Goal: Task Accomplishment & Management: Complete application form

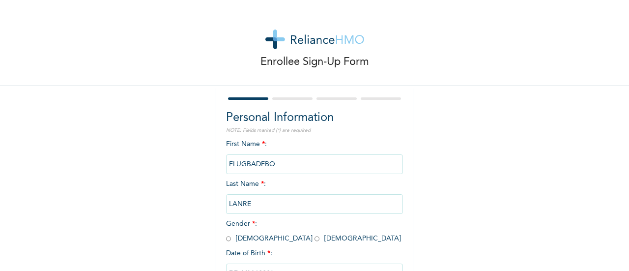
click at [226, 239] on input "radio" at bounding box center [228, 238] width 5 height 9
radio input "true"
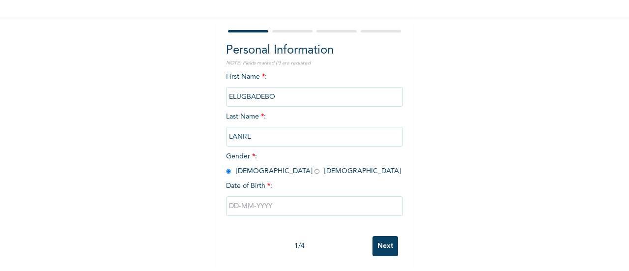
click at [255, 199] on input "text" at bounding box center [314, 206] width 177 height 20
select select "7"
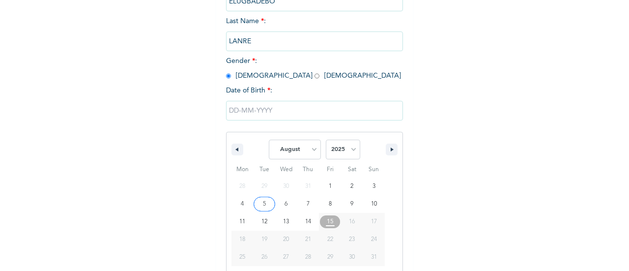
scroll to position [176, 0]
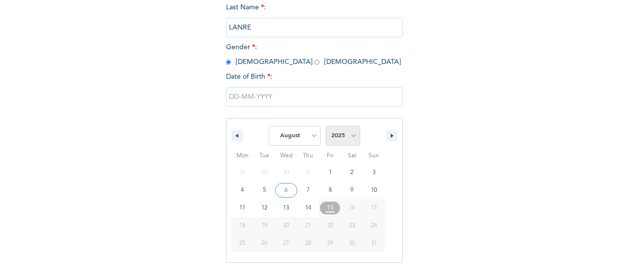
click at [353, 138] on select "2025 2024 2023 2022 2021 2020 2019 2018 2017 2016 2015 2014 2013 2012 2011 2010…" at bounding box center [343, 136] width 34 height 20
select select "1990"
click at [326, 127] on select "2025 2024 2023 2022 2021 2020 2019 2018 2017 2016 2015 2014 2013 2012 2011 2010…" at bounding box center [343, 136] width 34 height 20
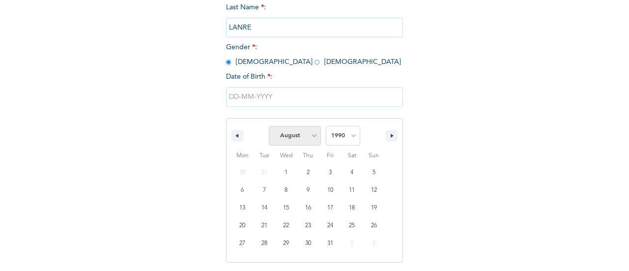
click at [310, 139] on select "January February March April May June July August September October November De…" at bounding box center [295, 136] width 52 height 20
select select "9"
click at [269, 127] on select "January February March April May June July August September October November De…" at bounding box center [295, 136] width 52 height 20
type input "[DATE]"
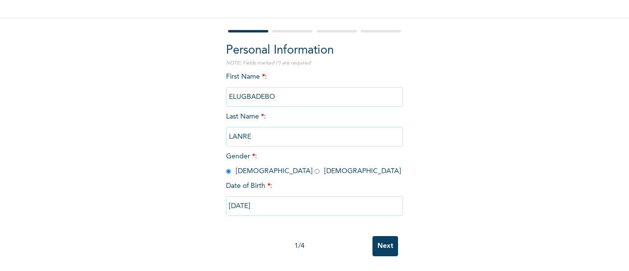
scroll to position [76, 0]
click at [0, 270] on ose-notification at bounding box center [0, 271] width 0 height 0
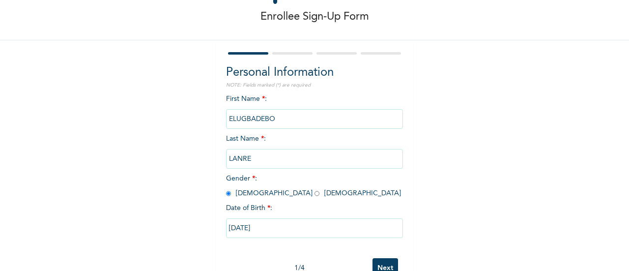
scroll to position [0, 0]
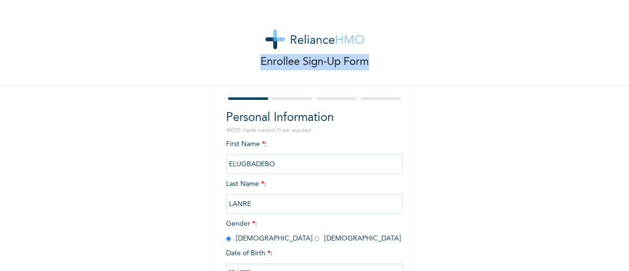
drag, startPoint x: 257, startPoint y: 63, endPoint x: 366, endPoint y: 59, distance: 109.7
click at [366, 59] on div "Enrollee Sign-Up Form" at bounding box center [314, 43] width 629 height 86
copy p "Enrollee Sign-Up Form"
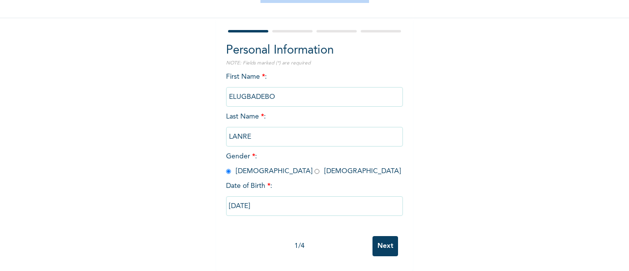
scroll to position [76, 0]
click at [380, 236] on input "Next" at bounding box center [386, 246] width 26 height 20
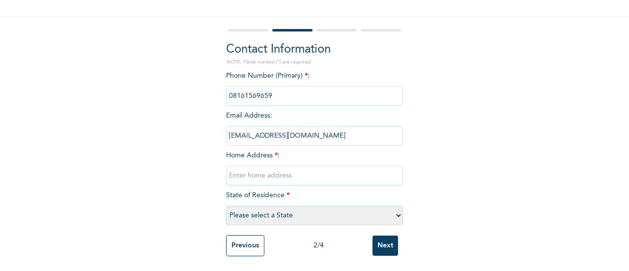
click at [250, 168] on input "text" at bounding box center [314, 176] width 177 height 20
type input "[STREET_ADDRESS], express view estate. Opic estate."
click at [358, 208] on select "Please select a State [PERSON_NAME] (FCT) [PERSON_NAME] Ibom [GEOGRAPHIC_DATA] …" at bounding box center [314, 215] width 177 height 20
select select "28"
click at [226, 205] on select "Please select a State [PERSON_NAME] (FCT) [PERSON_NAME] Ibom [GEOGRAPHIC_DATA] …" at bounding box center [314, 215] width 177 height 20
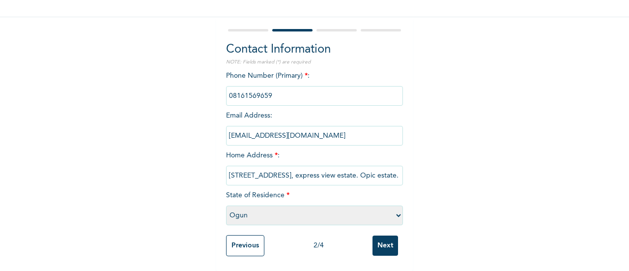
click at [383, 236] on input "Next" at bounding box center [386, 245] width 26 height 20
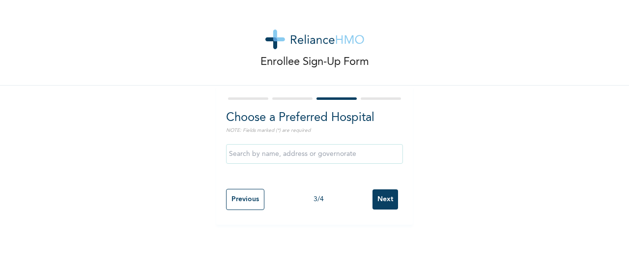
click at [346, 156] on input "text" at bounding box center [314, 154] width 177 height 20
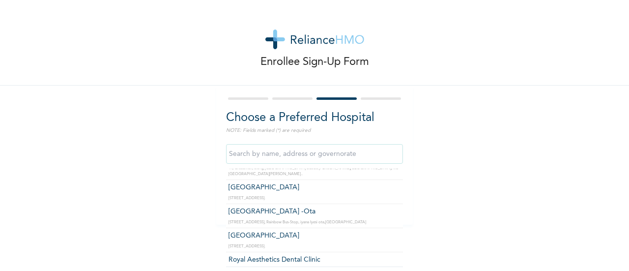
scroll to position [3, 0]
type input "[GEOGRAPHIC_DATA]"
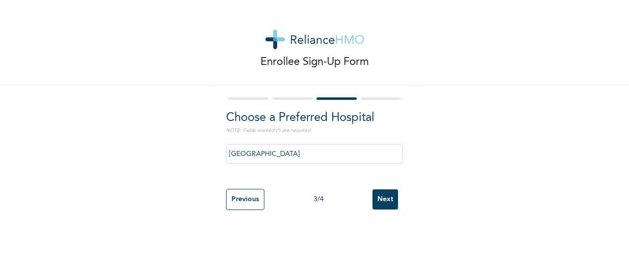
click at [241, 194] on input "Previous" at bounding box center [245, 199] width 38 height 21
select select "28"
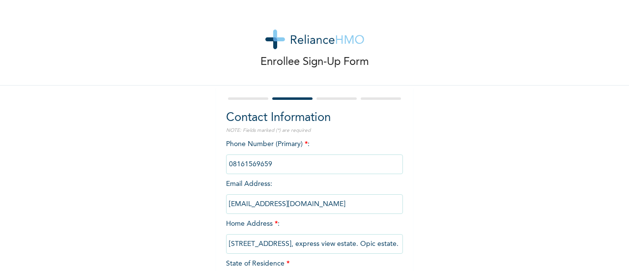
scroll to position [49, 0]
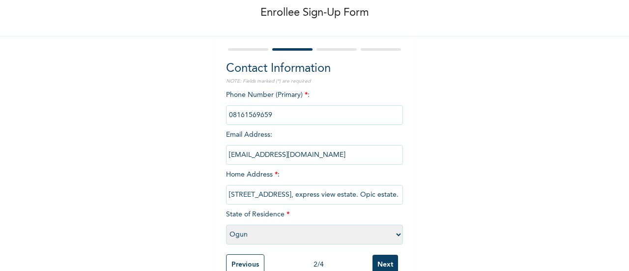
drag, startPoint x: 387, startPoint y: 197, endPoint x: 217, endPoint y: 200, distance: 169.6
click at [217, 200] on div "Contact Information NOTE: Fields marked (*) are required Phone Number (Primary)…" at bounding box center [314, 163] width 197 height 254
type input "[STREET_ADDRESS][PERSON_NAME]"
select select "25"
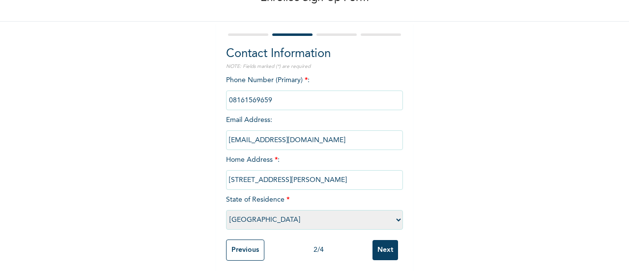
scroll to position [77, 0]
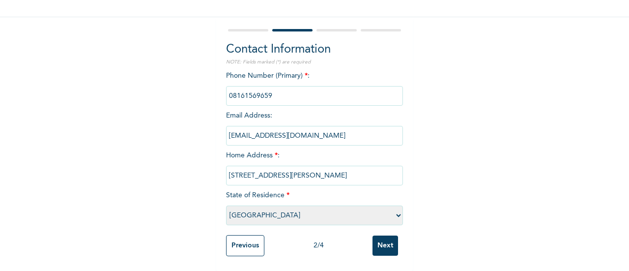
click at [387, 236] on input "Next" at bounding box center [386, 245] width 26 height 20
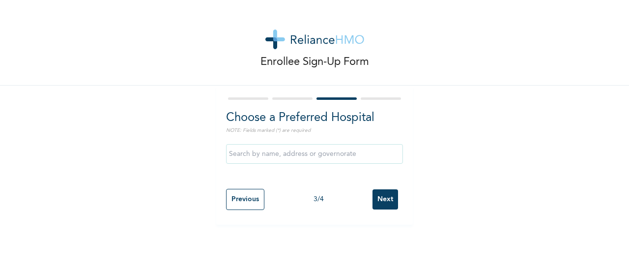
scroll to position [0, 0]
click at [357, 147] on input "text" at bounding box center [314, 154] width 177 height 20
type input "[GEOGRAPHIC_DATA]"
click at [381, 196] on input "Next" at bounding box center [386, 199] width 26 height 20
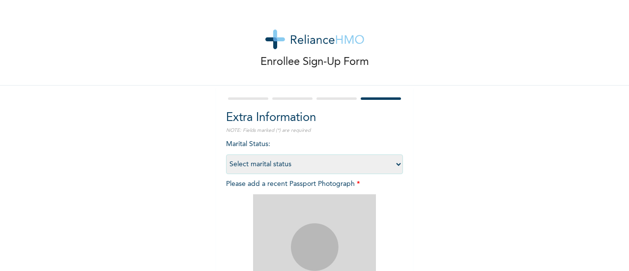
click at [396, 166] on select "Select marital status [DEMOGRAPHIC_DATA] Married [DEMOGRAPHIC_DATA] Widow/[DEMO…" at bounding box center [314, 164] width 177 height 20
select select "2"
click at [226, 154] on select "Select marital status [DEMOGRAPHIC_DATA] Married [DEMOGRAPHIC_DATA] Widow/[DEMO…" at bounding box center [314, 164] width 177 height 20
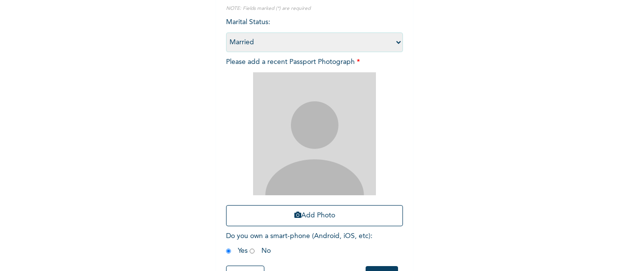
scroll to position [160, 0]
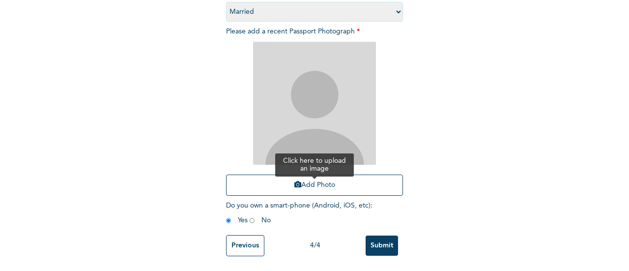
click at [295, 181] on icon "button" at bounding box center [297, 184] width 7 height 7
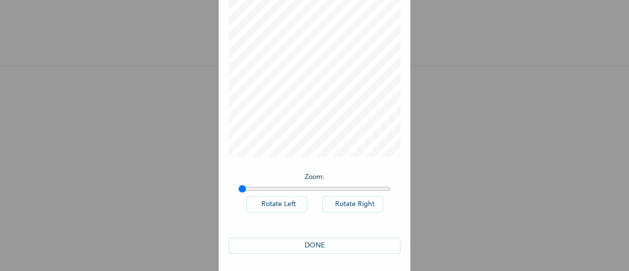
scroll to position [72, 0]
click at [321, 239] on button "DONE" at bounding box center [315, 244] width 172 height 16
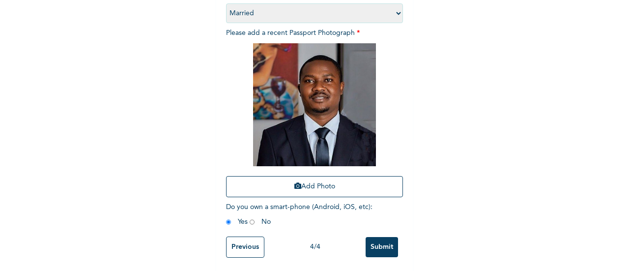
scroll to position [160, 0]
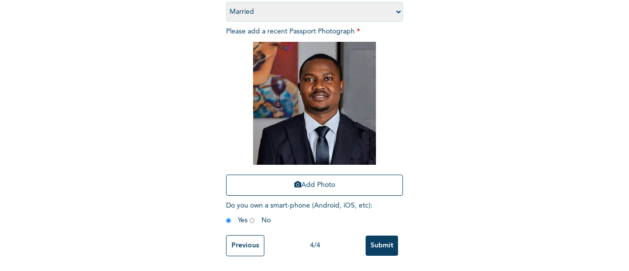
click at [378, 237] on input "Submit" at bounding box center [382, 245] width 32 height 20
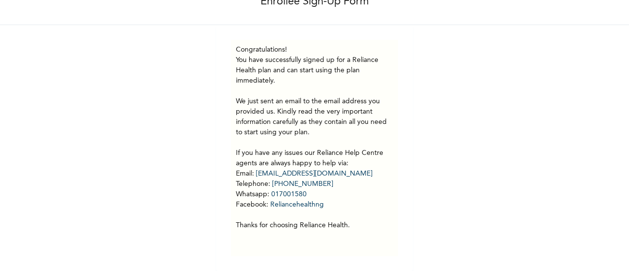
scroll to position [68, 0]
